Goal: Transaction & Acquisition: Purchase product/service

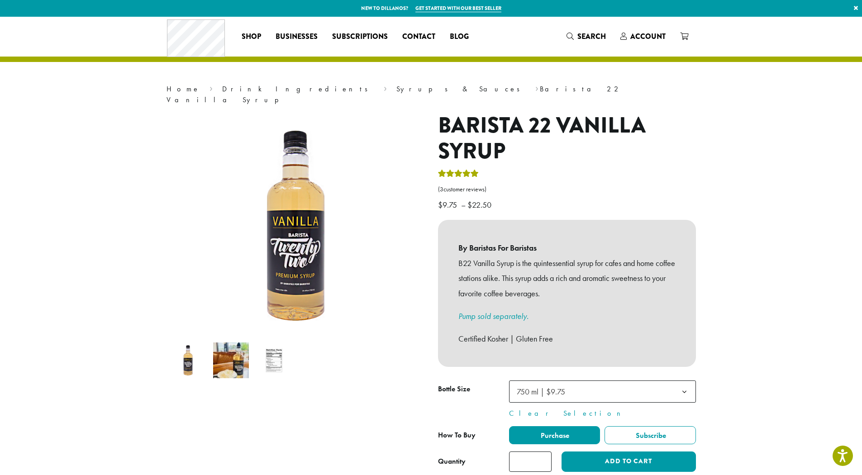
click at [624, 382] on span "750 ml | $9.75" at bounding box center [602, 391] width 187 height 22
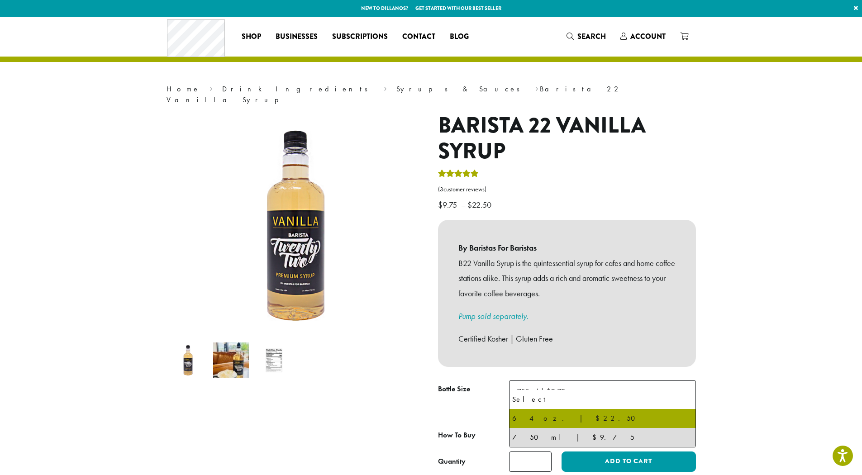
select select "*****"
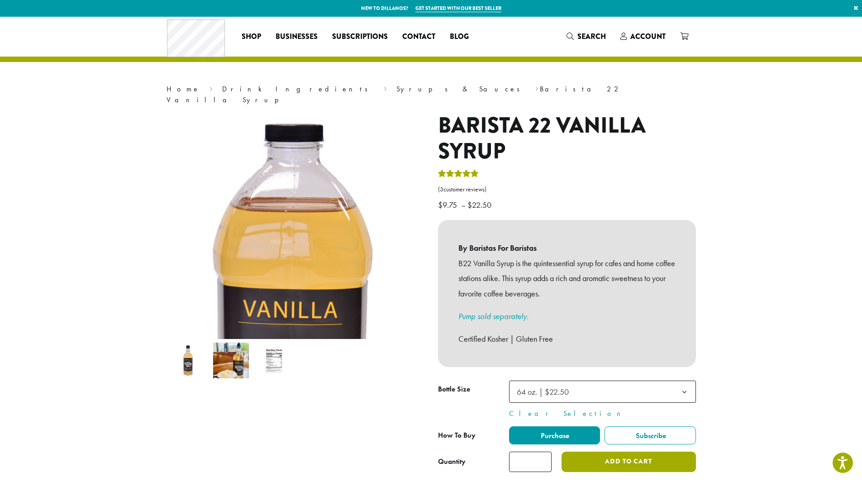
click at [626, 452] on button "Add to cart" at bounding box center [628, 461] width 134 height 20
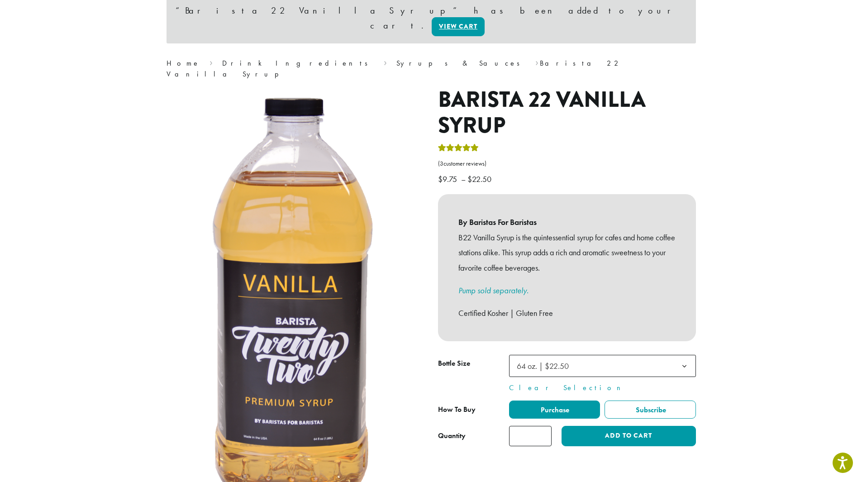
scroll to position [90, 0]
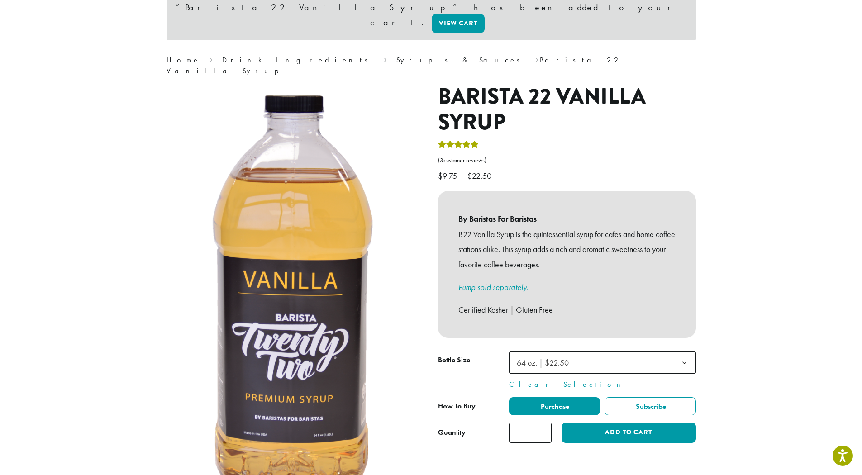
click at [530, 357] on span "64 oz. | $22.50" at bounding box center [543, 362] width 52 height 10
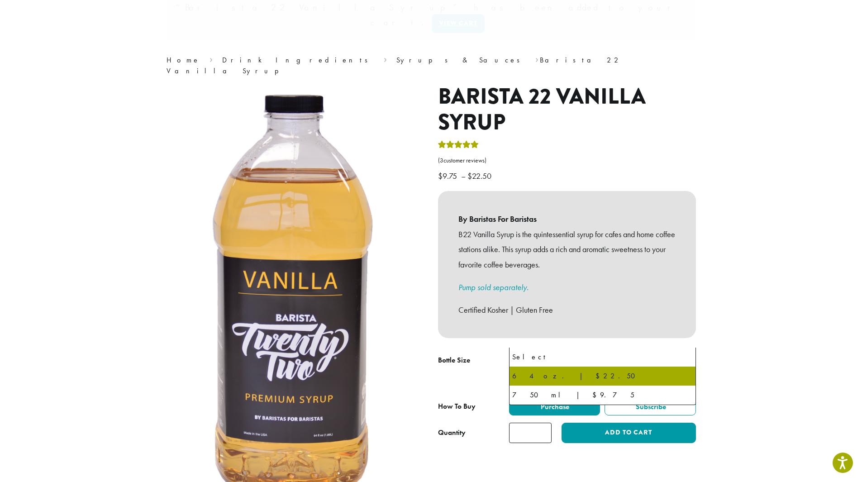
click at [799, 310] on section "**********" at bounding box center [431, 376] width 862 height 900
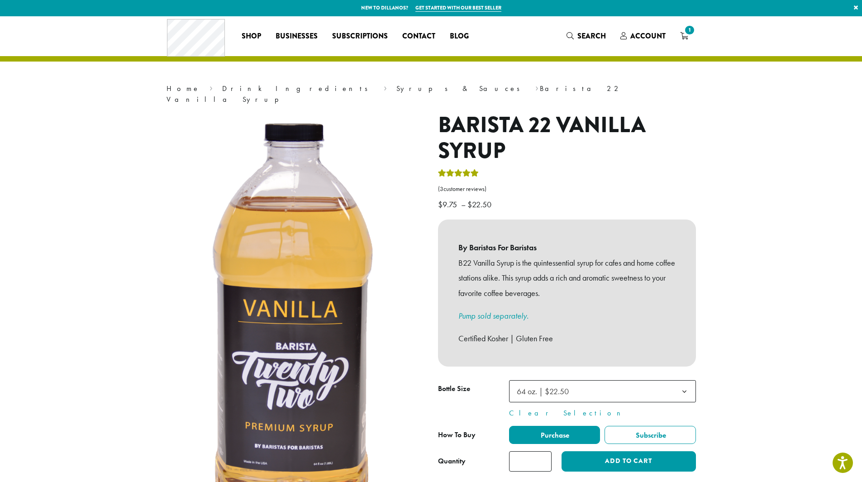
scroll to position [0, 0]
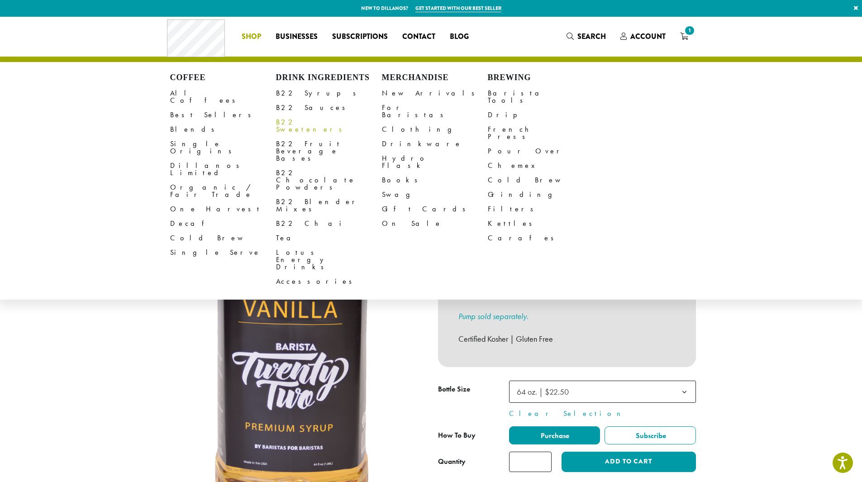
click at [303, 120] on link "B22 Sweeteners" at bounding box center [329, 126] width 106 height 22
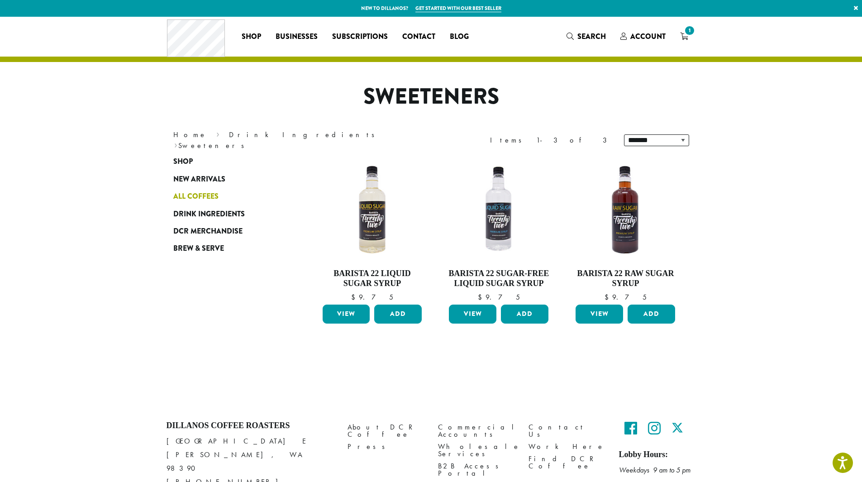
click at [193, 199] on span "All Coffees" at bounding box center [195, 196] width 45 height 11
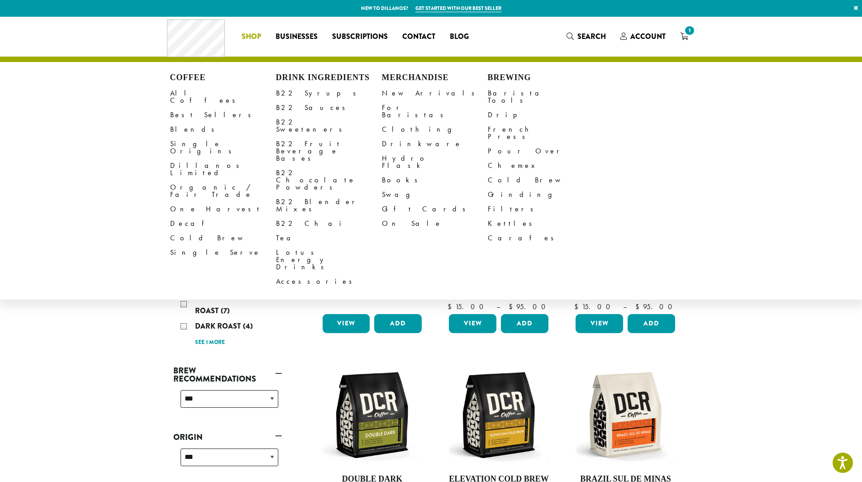
click at [255, 38] on span "Shop" at bounding box center [251, 36] width 19 height 11
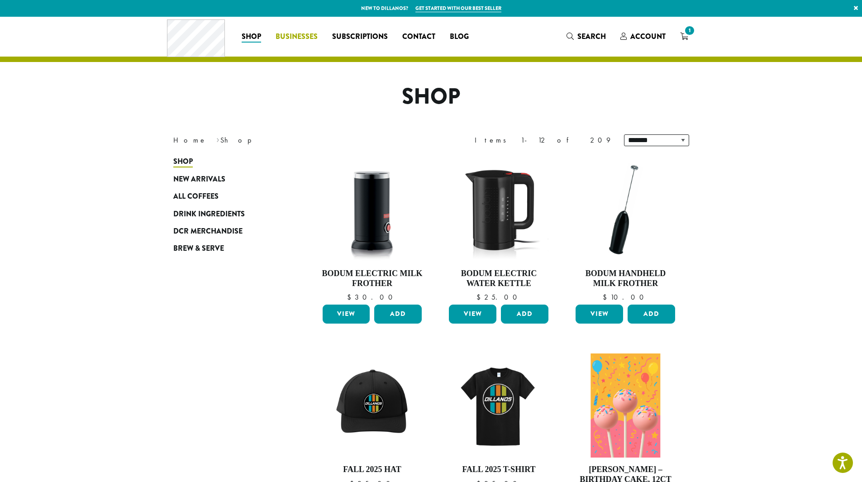
click at [296, 40] on span "Businesses" at bounding box center [296, 36] width 42 height 11
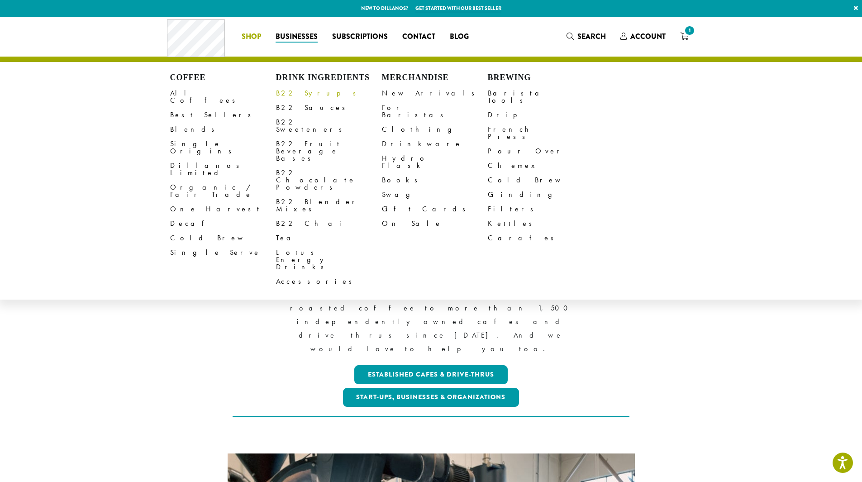
click at [304, 95] on link "B22 Syrups" at bounding box center [329, 93] width 106 height 14
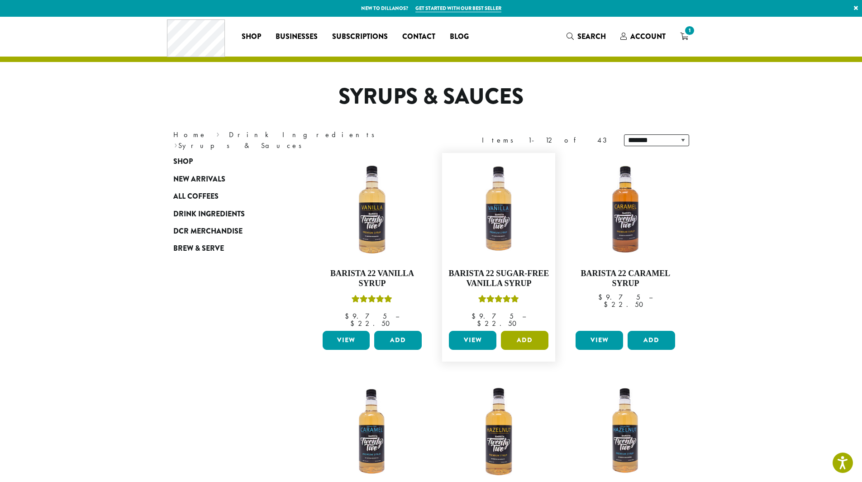
click at [522, 332] on button "Add" at bounding box center [524, 340] width 47 height 19
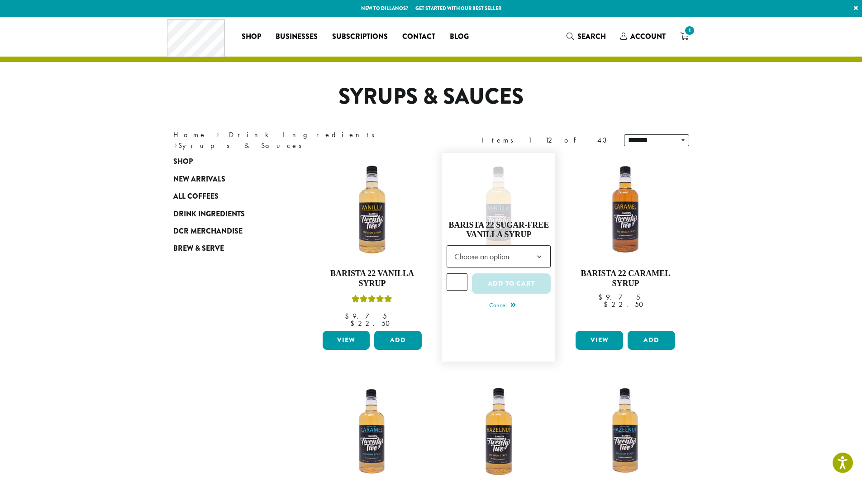
click at [471, 250] on span "Choose an option" at bounding box center [484, 256] width 67 height 18
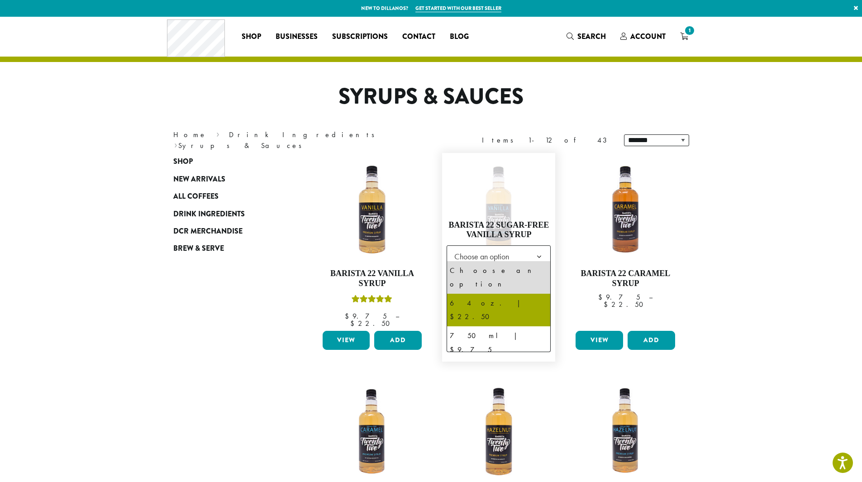
select select "*****"
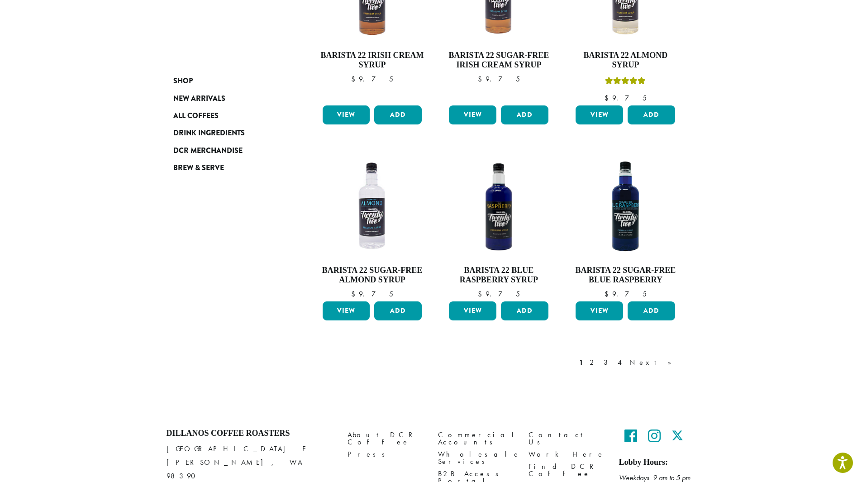
scroll to position [697, 0]
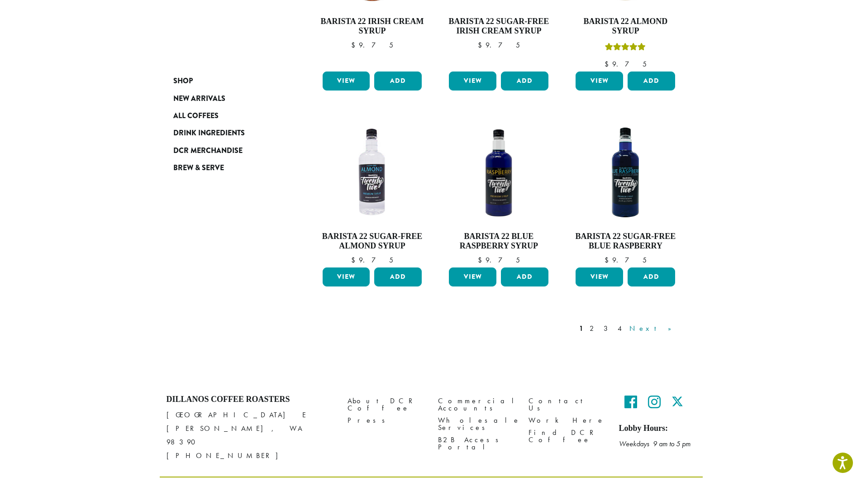
click at [667, 323] on link "Next »" at bounding box center [653, 328] width 52 height 11
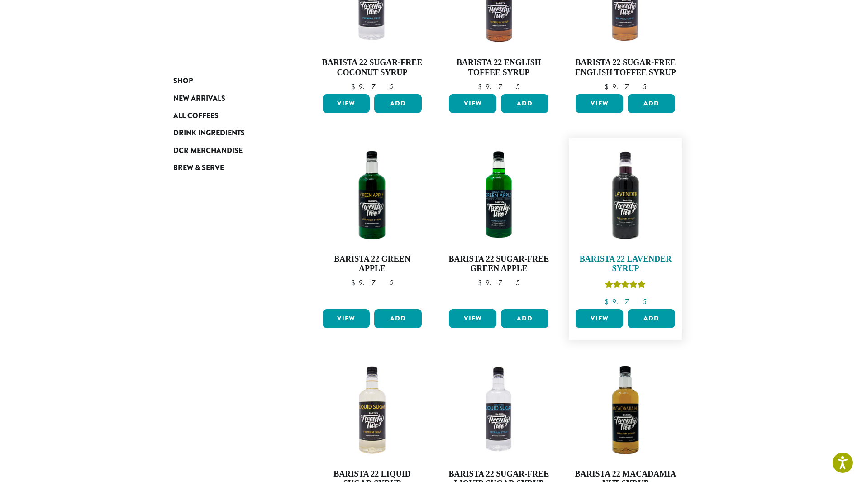
scroll to position [553, 0]
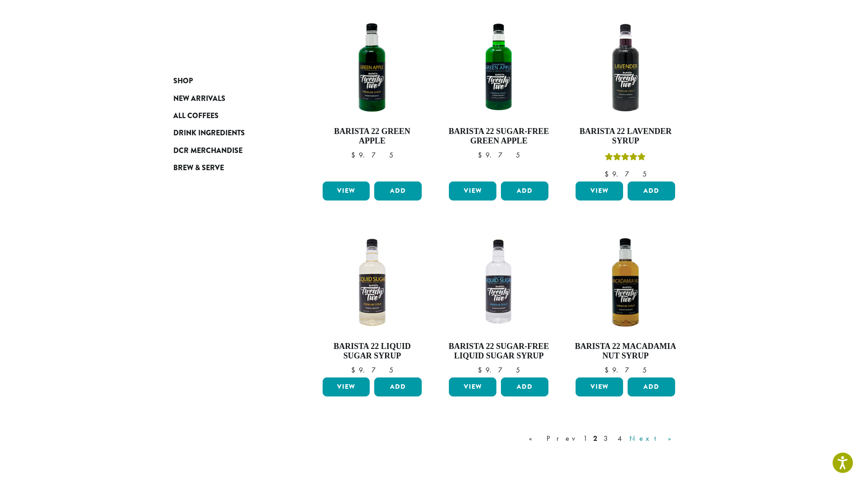
click at [670, 437] on link "Next »" at bounding box center [653, 438] width 52 height 11
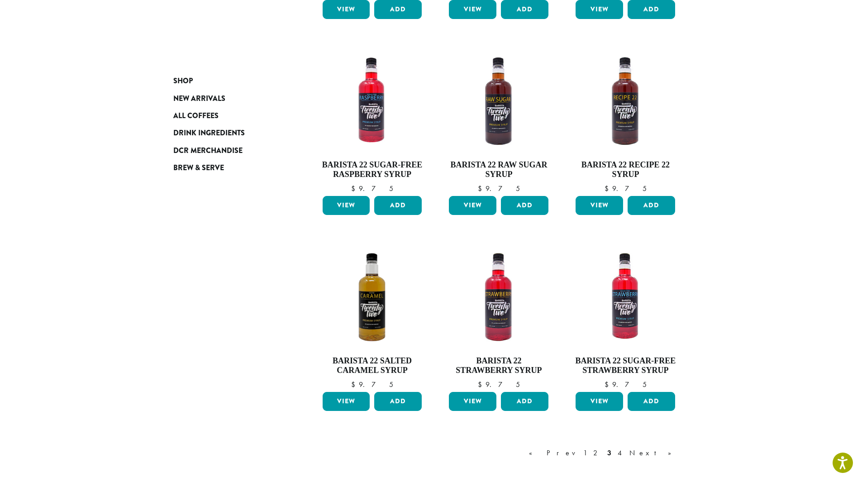
scroll to position [553, 0]
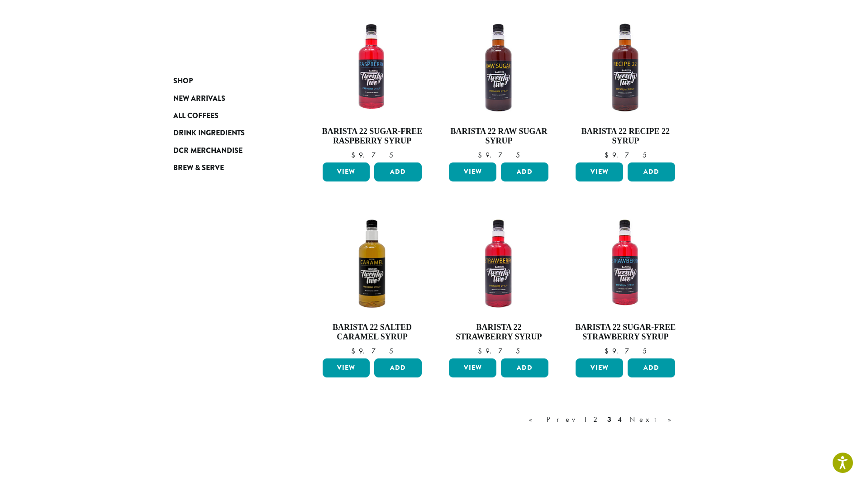
click at [671, 420] on link "Next »" at bounding box center [653, 419] width 52 height 11
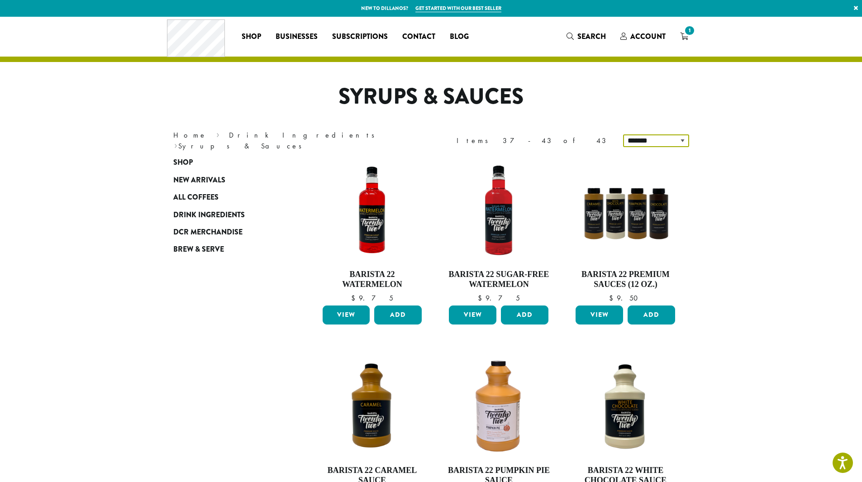
click at [682, 142] on select "**********" at bounding box center [656, 140] width 66 height 13
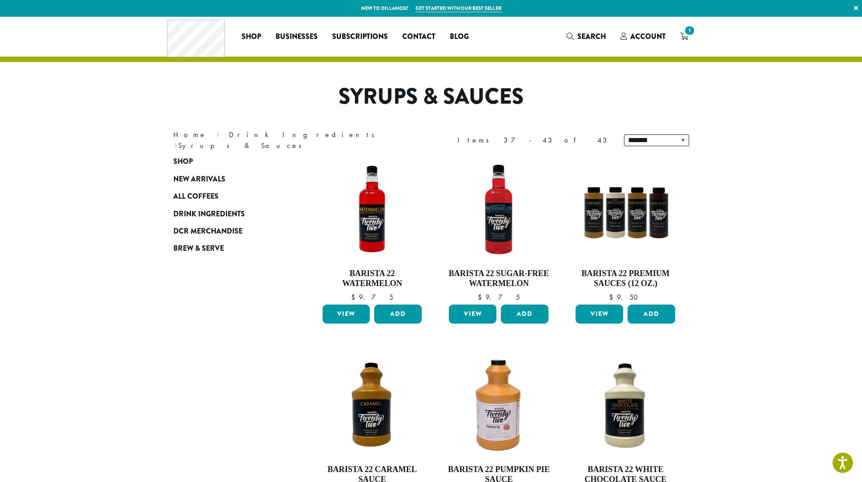
click at [782, 266] on section "**********" at bounding box center [431, 432] width 862 height 831
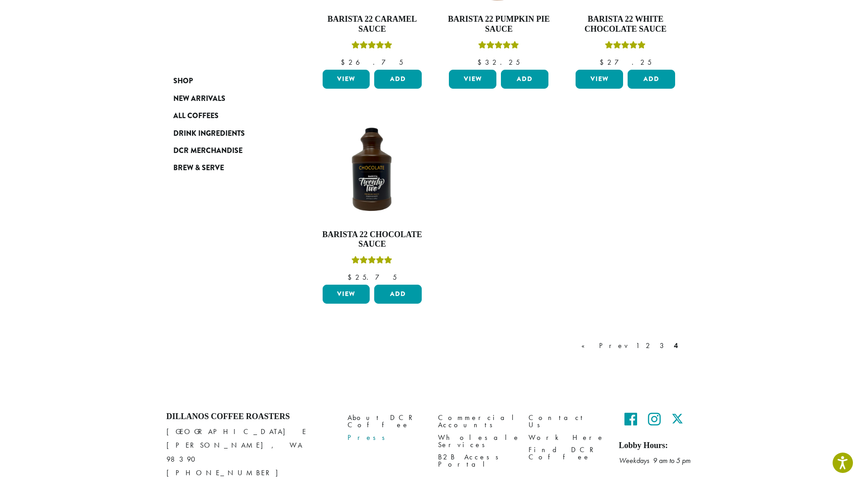
scroll to position [452, 0]
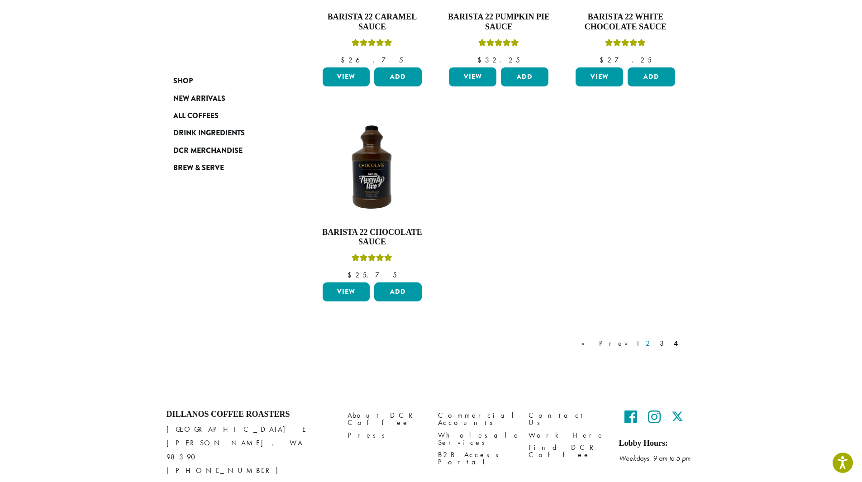
click at [653, 342] on link "2" at bounding box center [649, 343] width 11 height 11
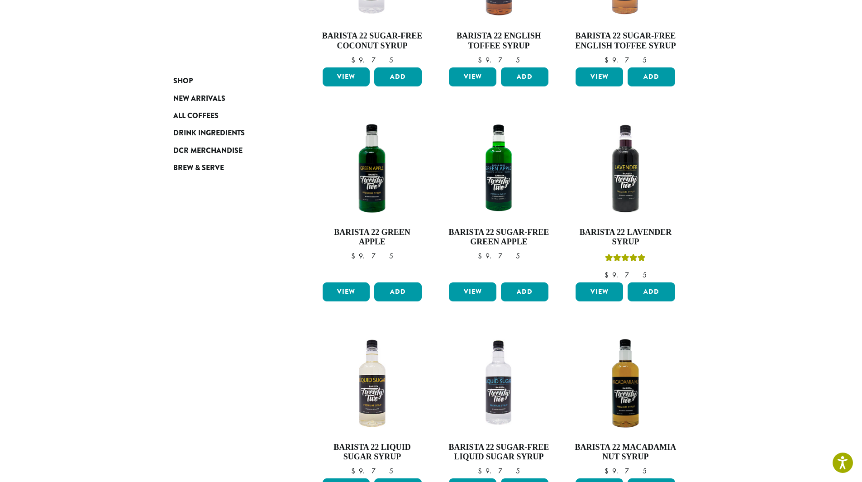
scroll to position [678, 0]
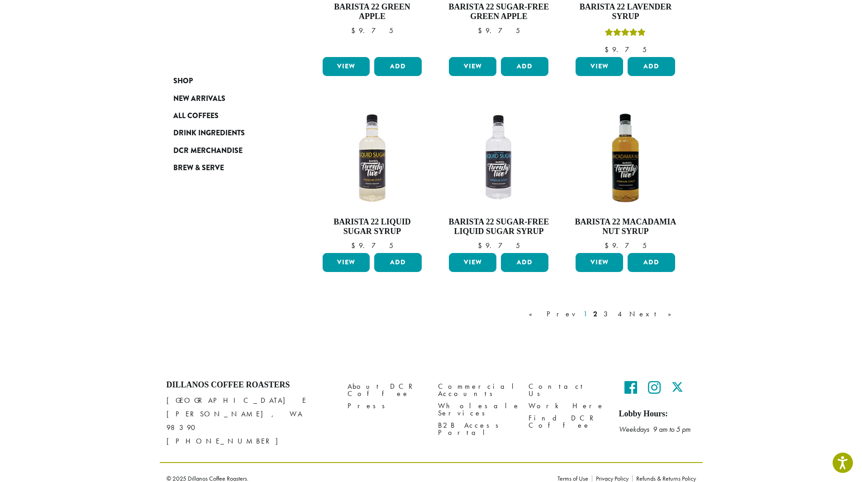
click at [588, 313] on link "1" at bounding box center [584, 313] width 7 height 11
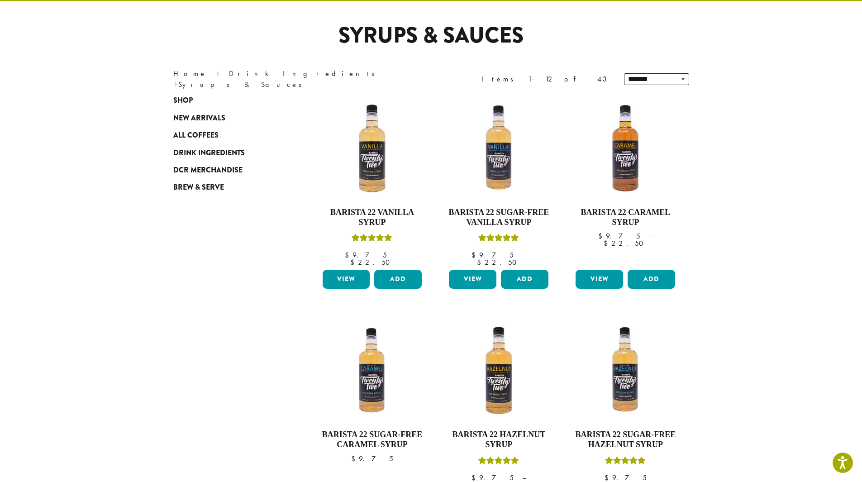
scroll to position [56, 0]
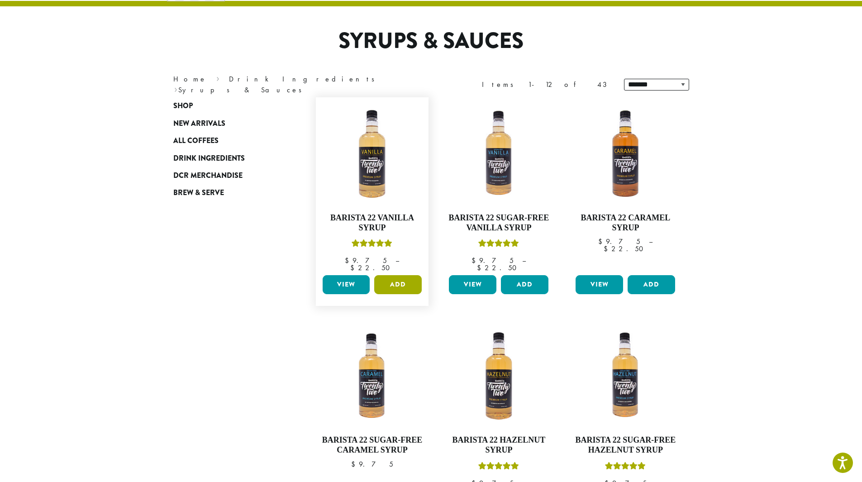
click at [396, 283] on button "Add" at bounding box center [397, 284] width 47 height 19
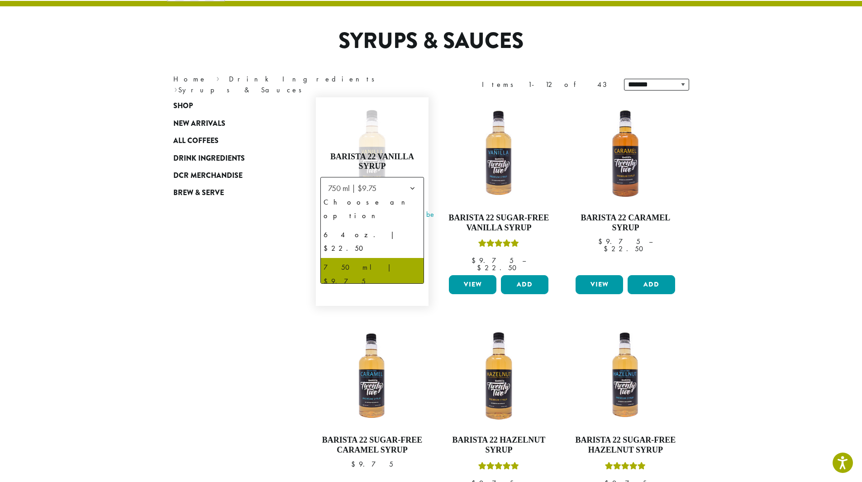
click at [385, 188] on span "750 ml | $9.75" at bounding box center [354, 188] width 61 height 18
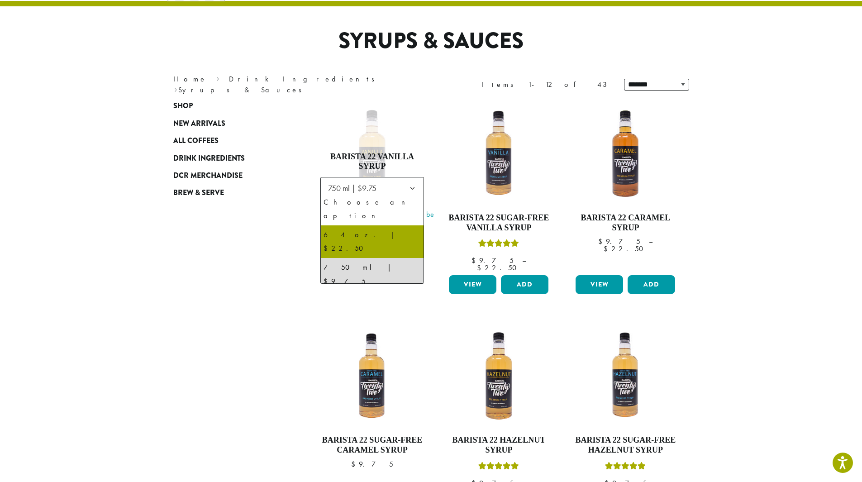
select select "*****"
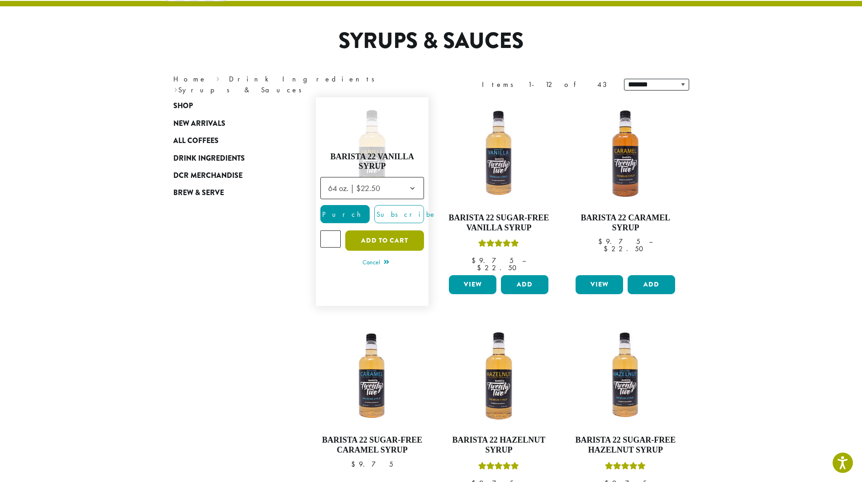
click at [390, 235] on button "Add to cart" at bounding box center [384, 240] width 79 height 20
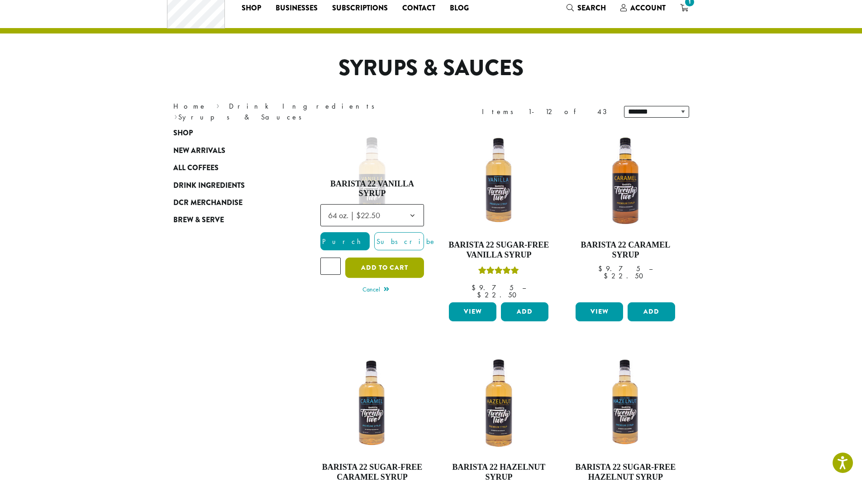
scroll to position [0, 0]
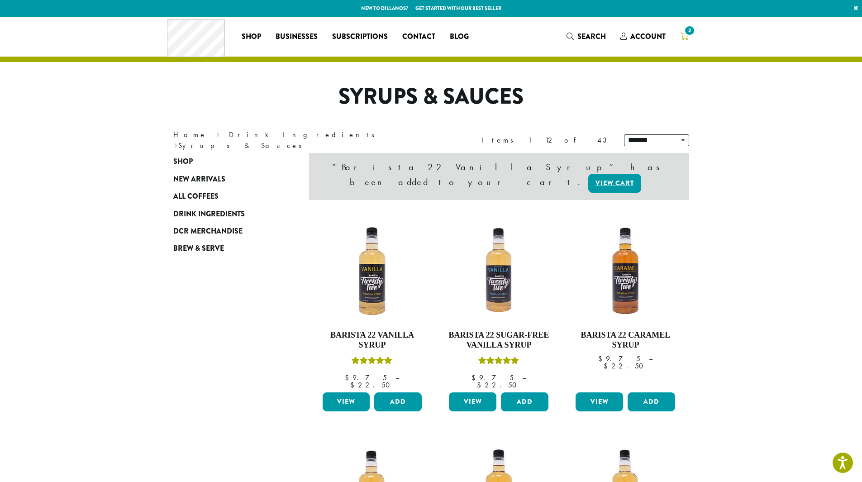
click at [686, 42] on span "2" at bounding box center [684, 36] width 8 height 11
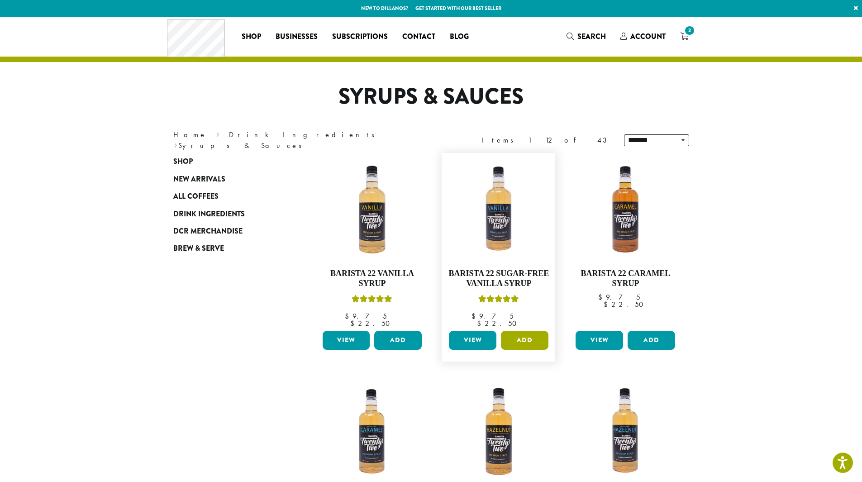
click at [524, 340] on button "Add" at bounding box center [524, 340] width 47 height 19
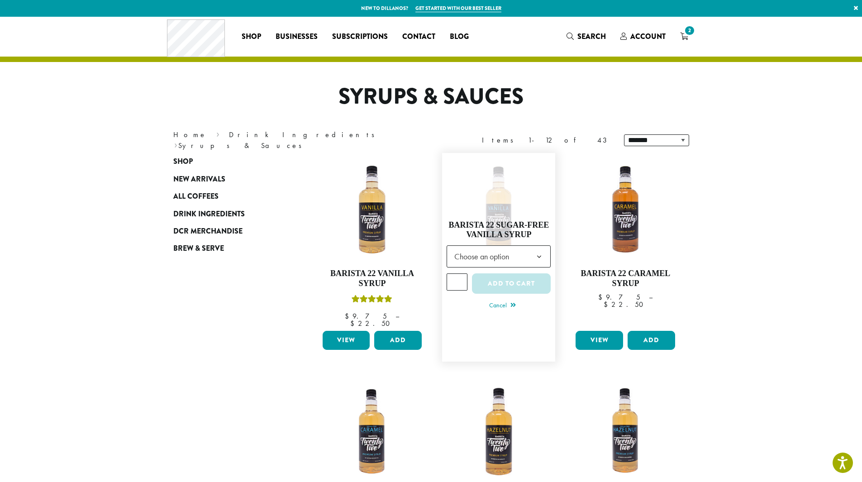
click at [501, 248] on span "Choose an option" at bounding box center [484, 256] width 67 height 18
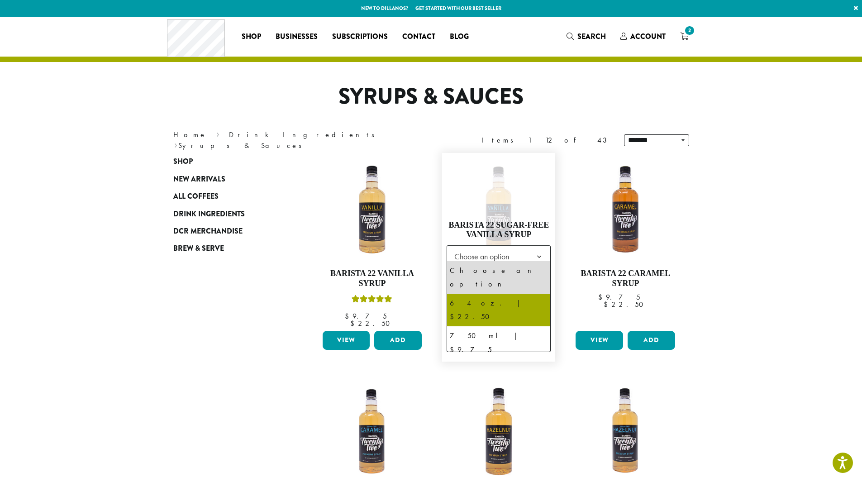
select select "*****"
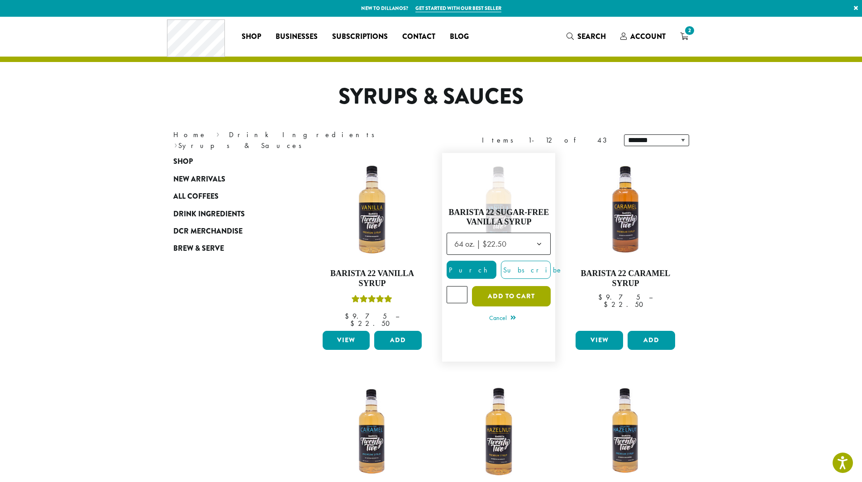
click at [534, 288] on button "Add to cart" at bounding box center [511, 296] width 79 height 20
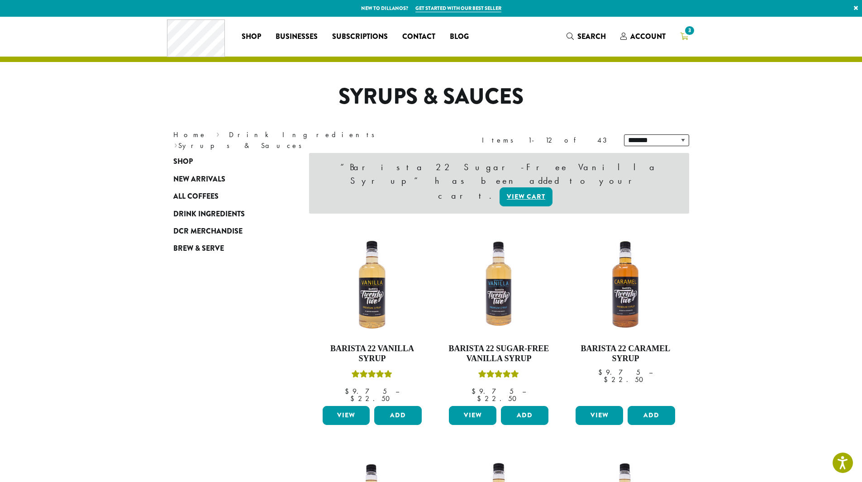
click at [686, 36] on span "3" at bounding box center [689, 30] width 12 height 12
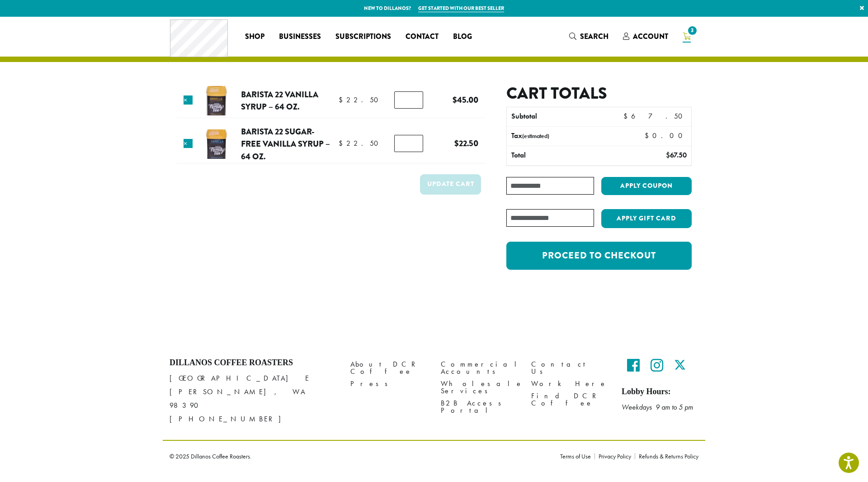
click at [401, 100] on input "*" at bounding box center [408, 99] width 29 height 17
type input "*"
click at [389, 285] on div "Product Price Quantity Subtotal × Barista 22 Vanilla Syrup – 64 oz. $ 22.50 $ 2…" at bounding box center [434, 159] width 543 height 284
click at [432, 178] on button "Update cart" at bounding box center [450, 184] width 61 height 20
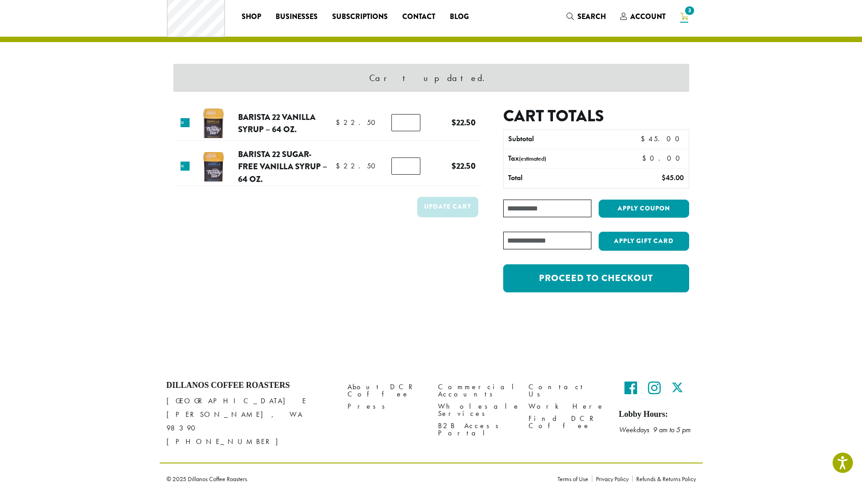
scroll to position [20, 0]
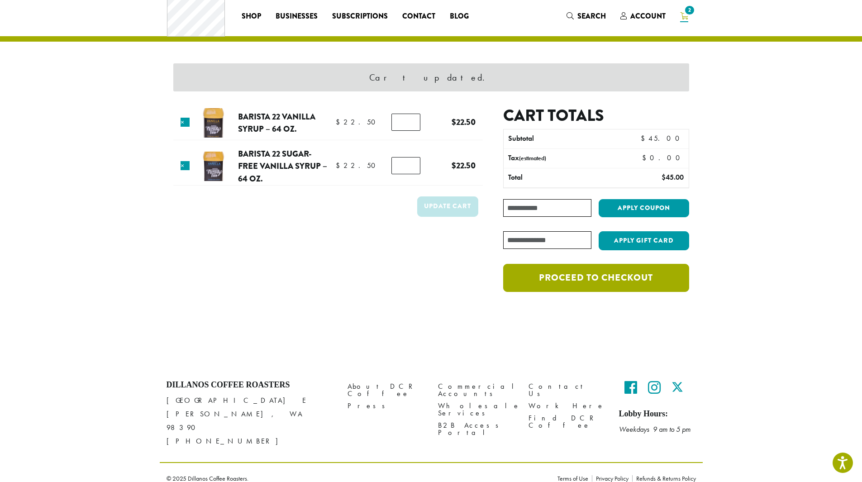
click at [610, 280] on link "Proceed to checkout" at bounding box center [595, 278] width 185 height 28
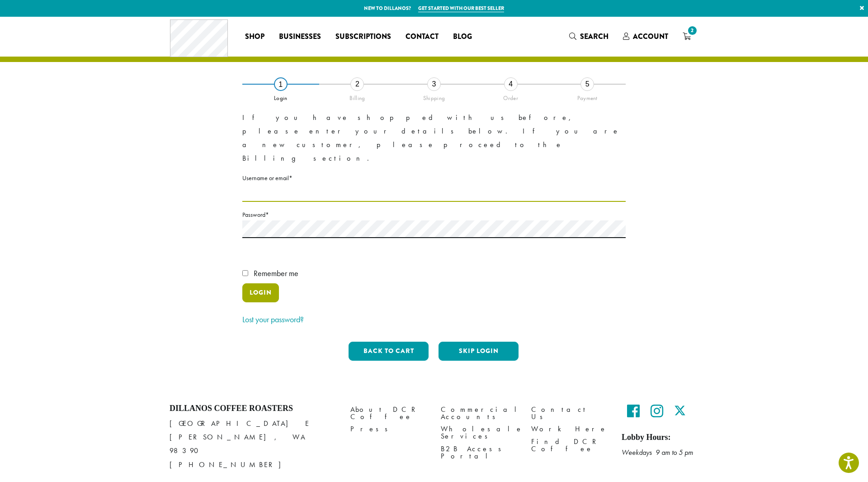
type input "********"
click at [262, 283] on button "Login" at bounding box center [260, 292] width 37 height 19
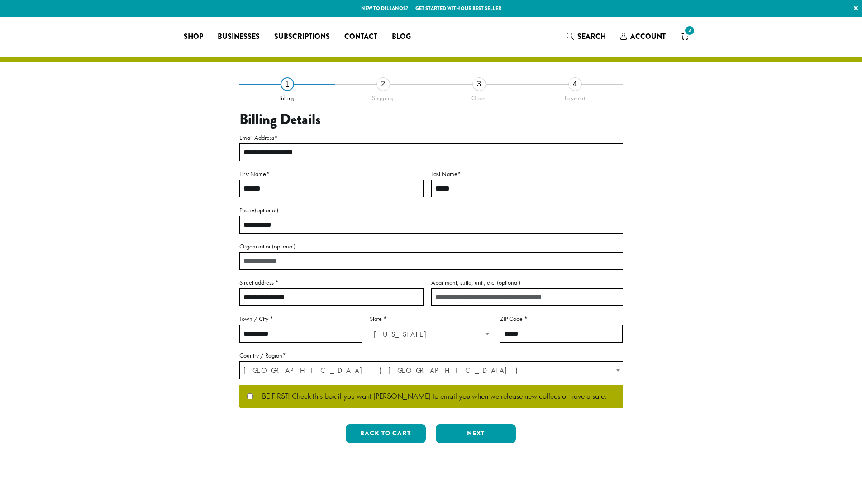
select select "**"
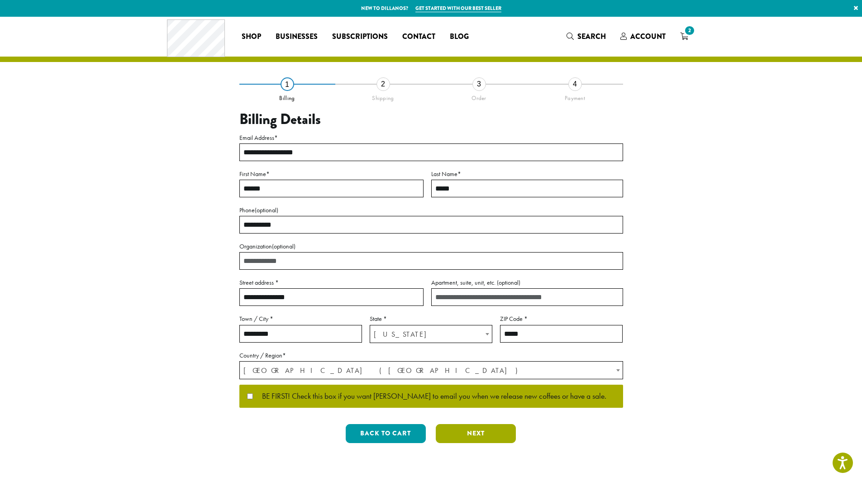
click at [475, 432] on button "Next" at bounding box center [476, 433] width 80 height 19
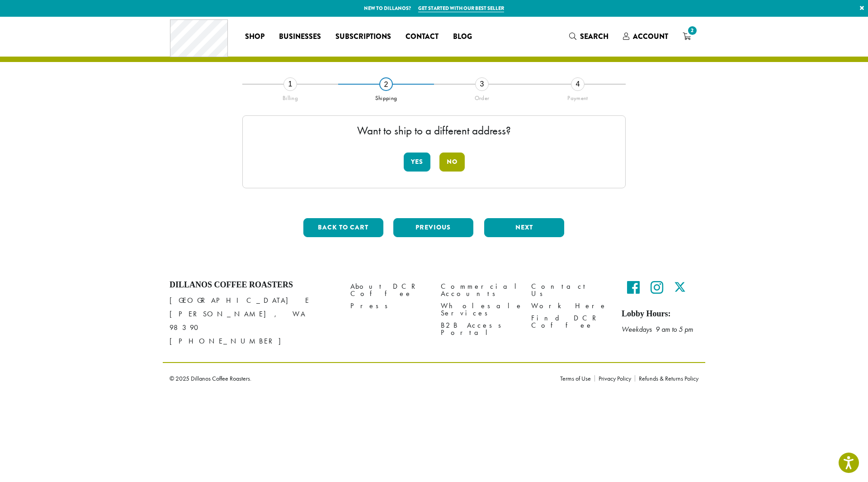
click at [441, 171] on button "No" at bounding box center [452, 161] width 25 height 19
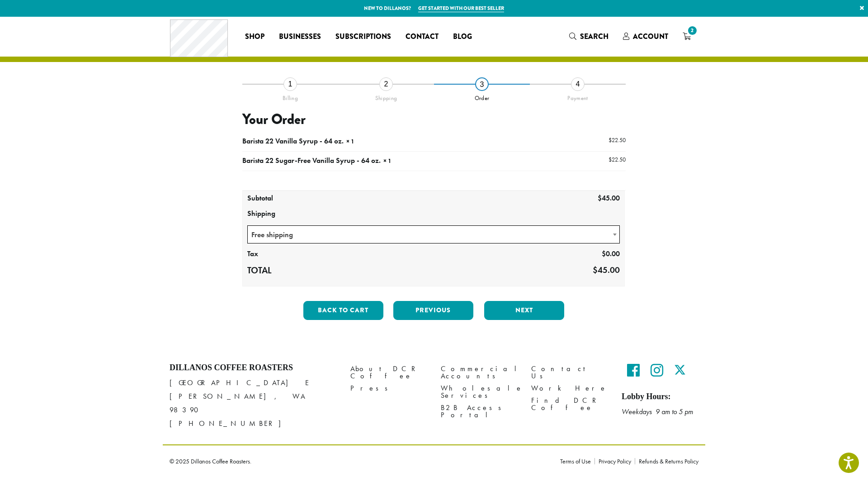
click at [314, 235] on span "Free shipping" at bounding box center [434, 235] width 372 height 18
click at [519, 310] on button "Next" at bounding box center [524, 310] width 80 height 19
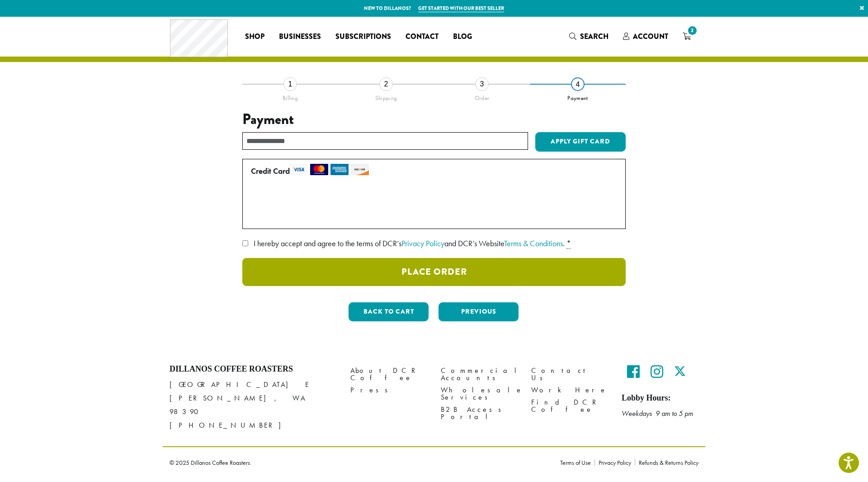
click at [465, 261] on button "Place Order" at bounding box center [434, 272] width 384 height 28
